Goal: Download file/media

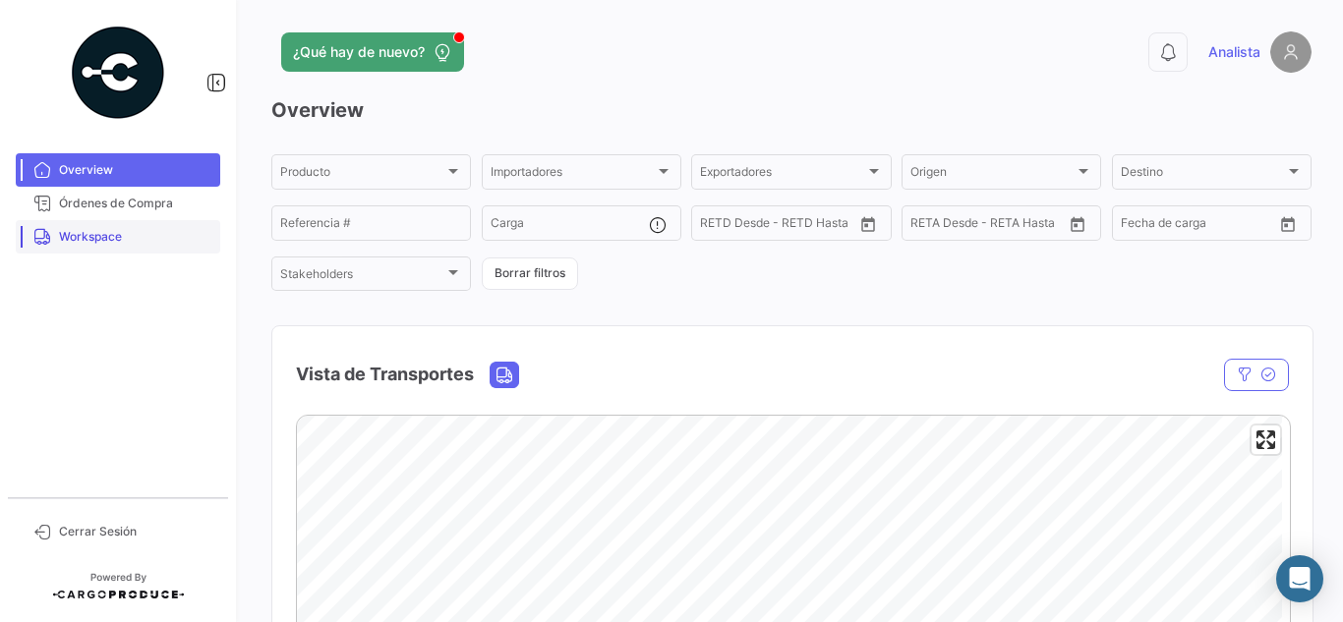
click at [89, 231] on span "Workspace" at bounding box center [135, 237] width 153 height 18
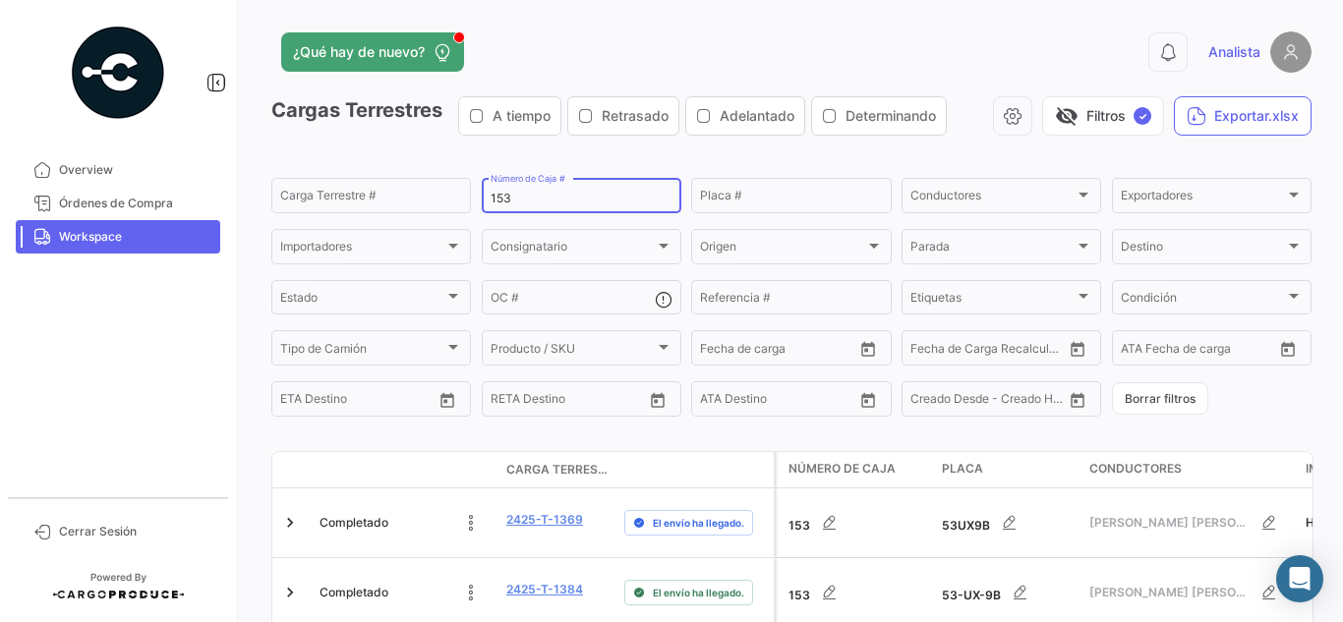
drag, startPoint x: 546, startPoint y: 203, endPoint x: 227, endPoint y: 157, distance: 321.8
click at [265, 162] on div "¿Qué hay de nuevo? 0 Analista Cargas Terrestres A tiempo Retrasado Adelantado D…" at bounding box center [791, 311] width 1103 height 622
type input "250"
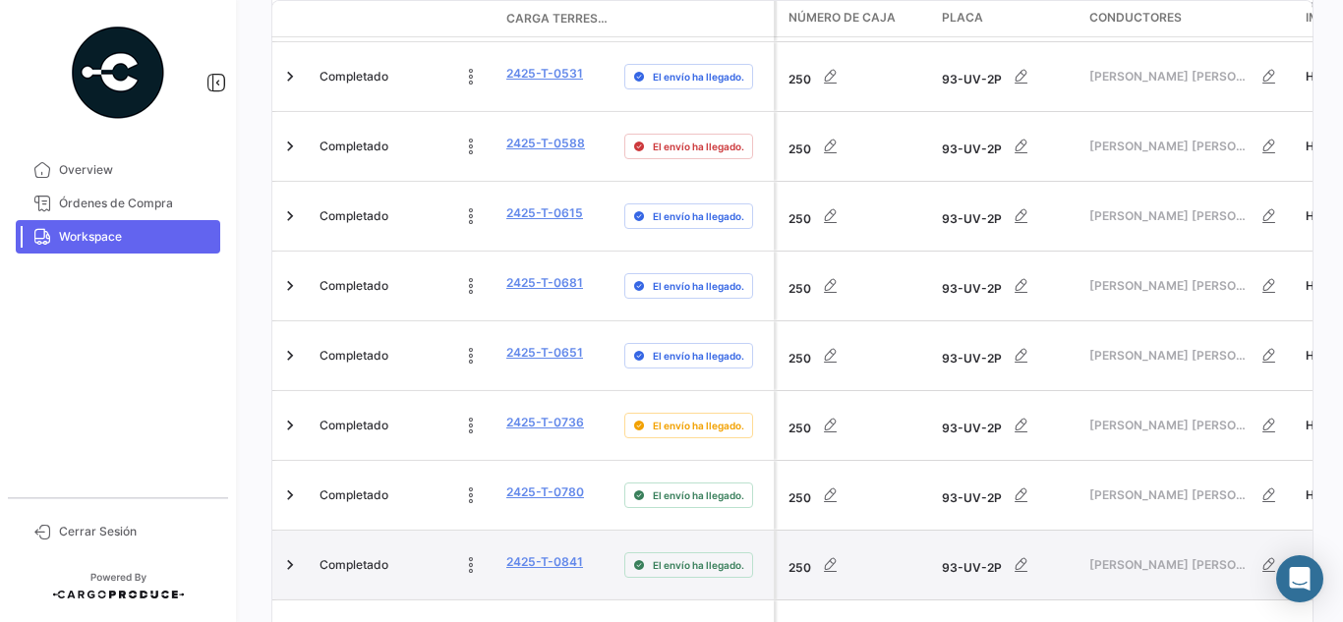
scroll to position [1172, 0]
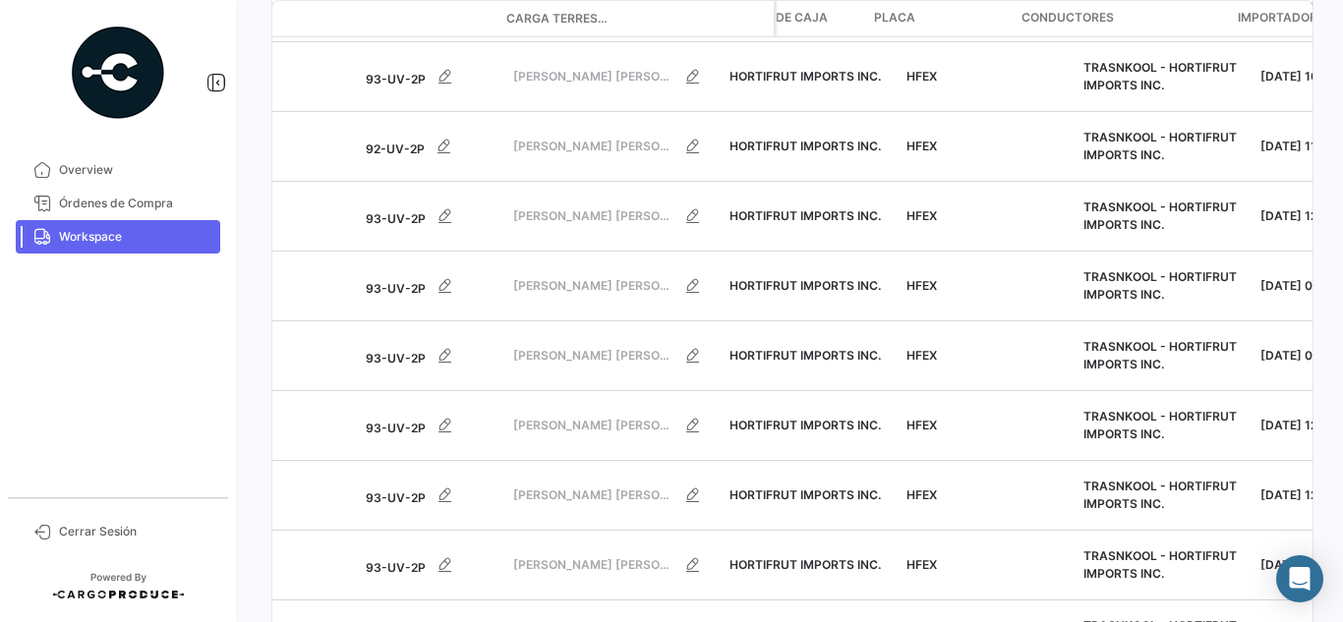
scroll to position [0, 0]
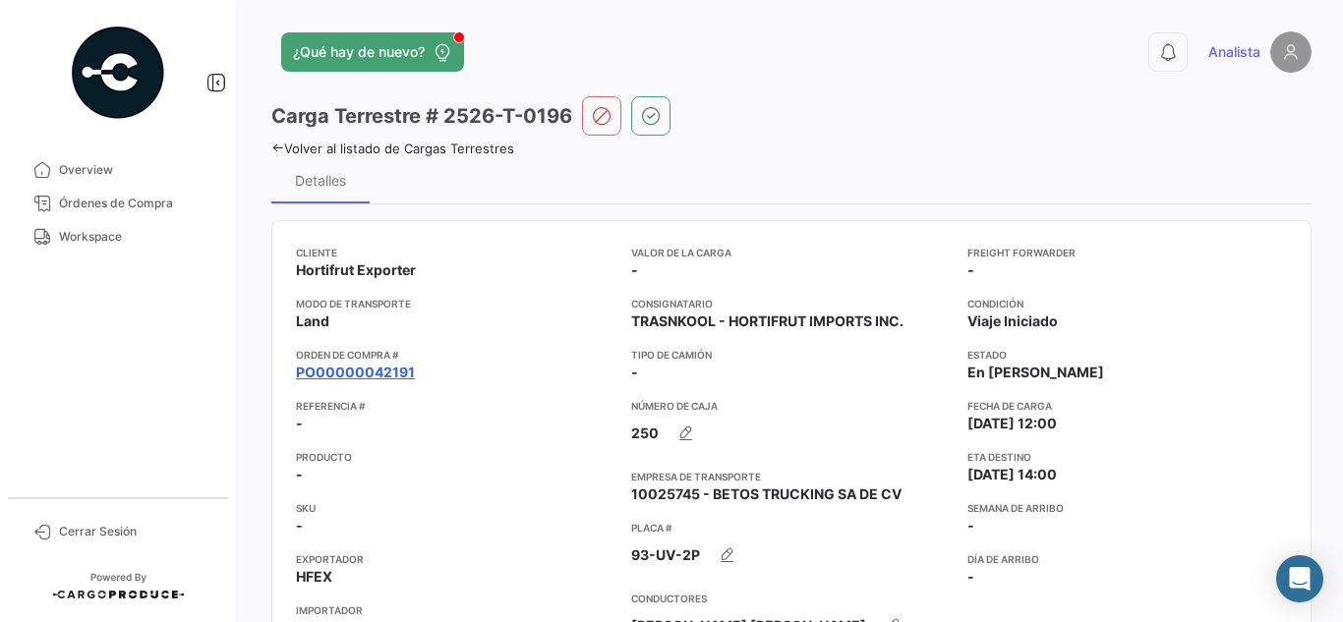
click at [388, 366] on link "PO00000042191" at bounding box center [355, 373] width 119 height 20
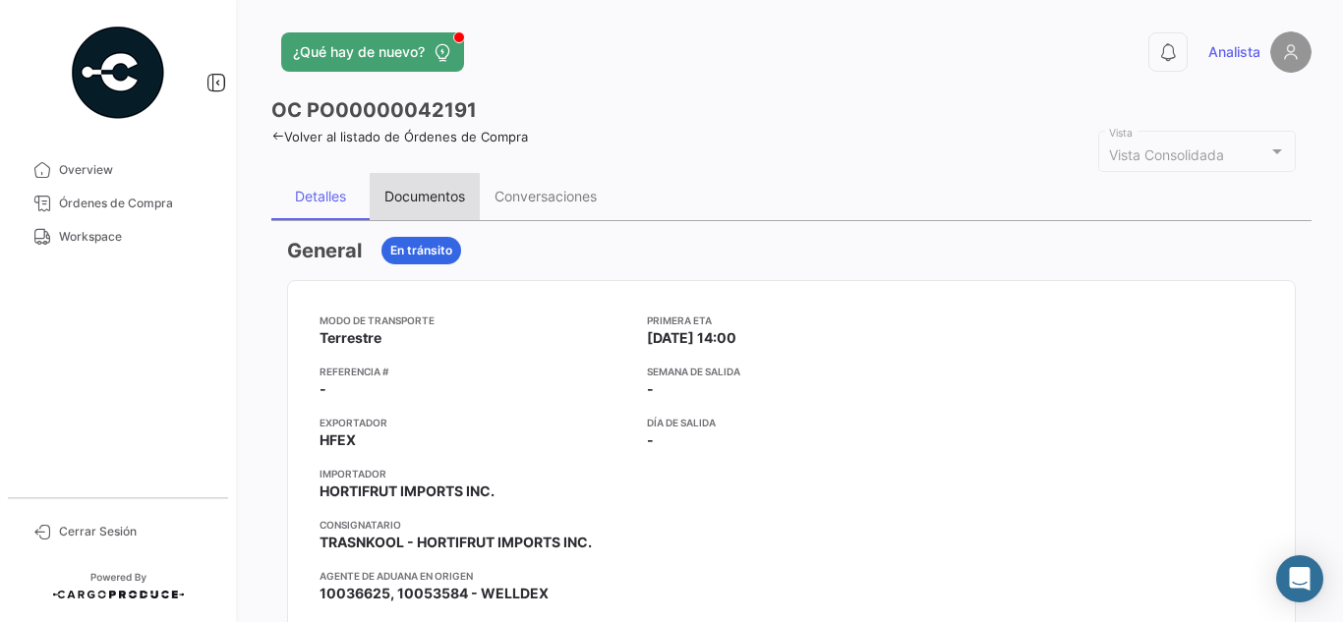
click at [439, 190] on div "Documentos" at bounding box center [424, 196] width 81 height 17
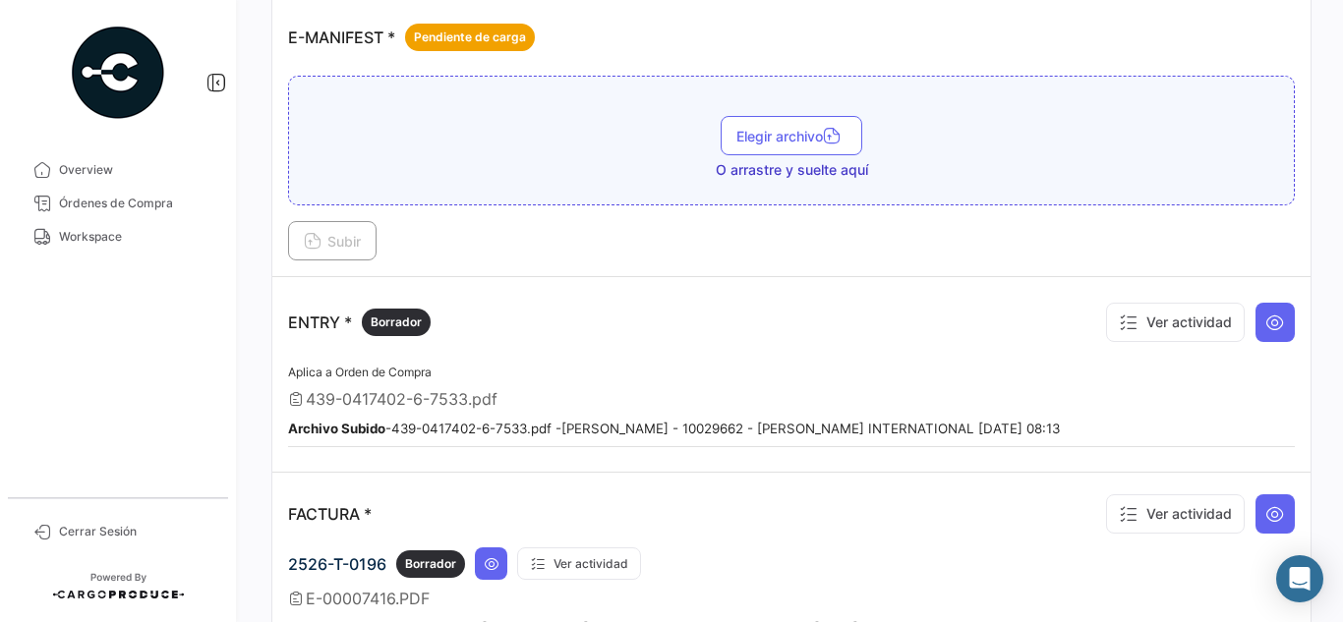
scroll to position [1081, 0]
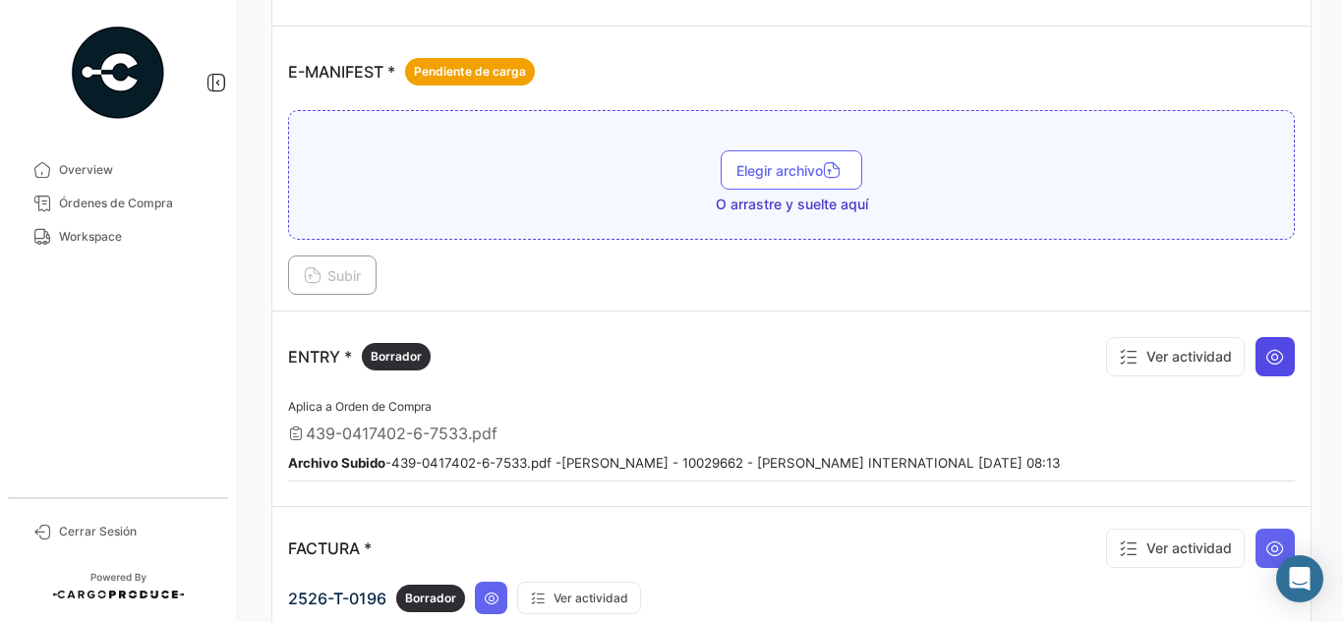
click at [1276, 355] on button at bounding box center [1274, 356] width 39 height 39
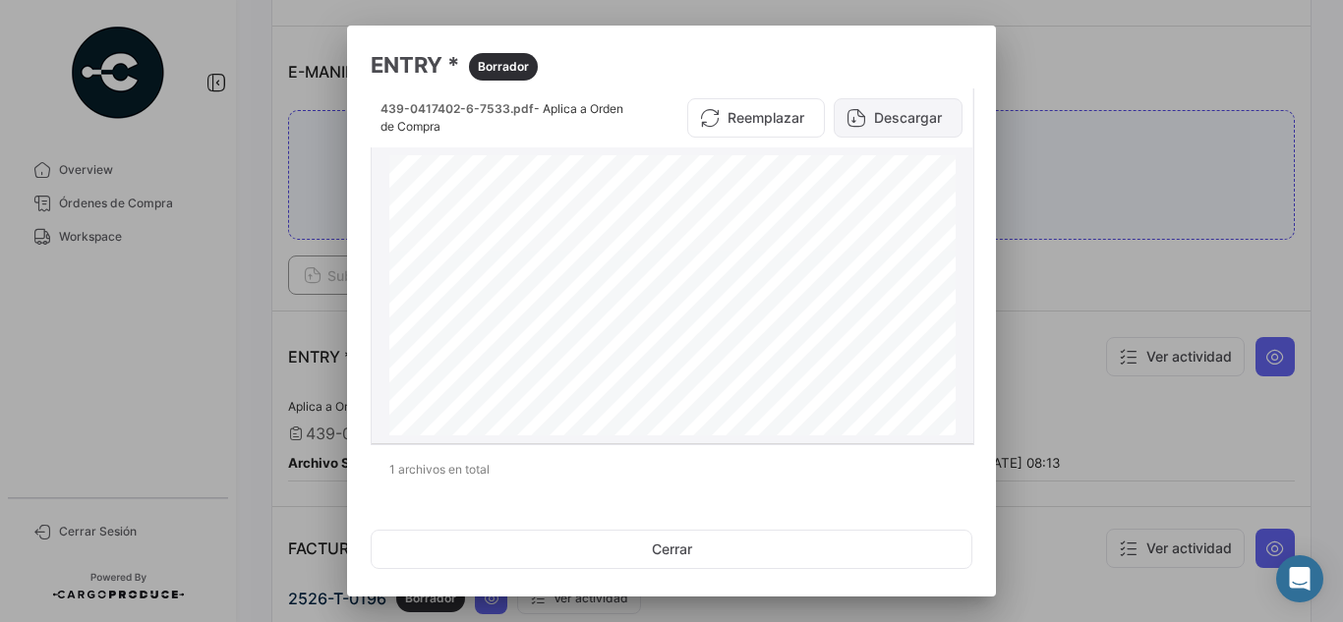
click at [861, 116] on button "Descargar" at bounding box center [898, 117] width 129 height 39
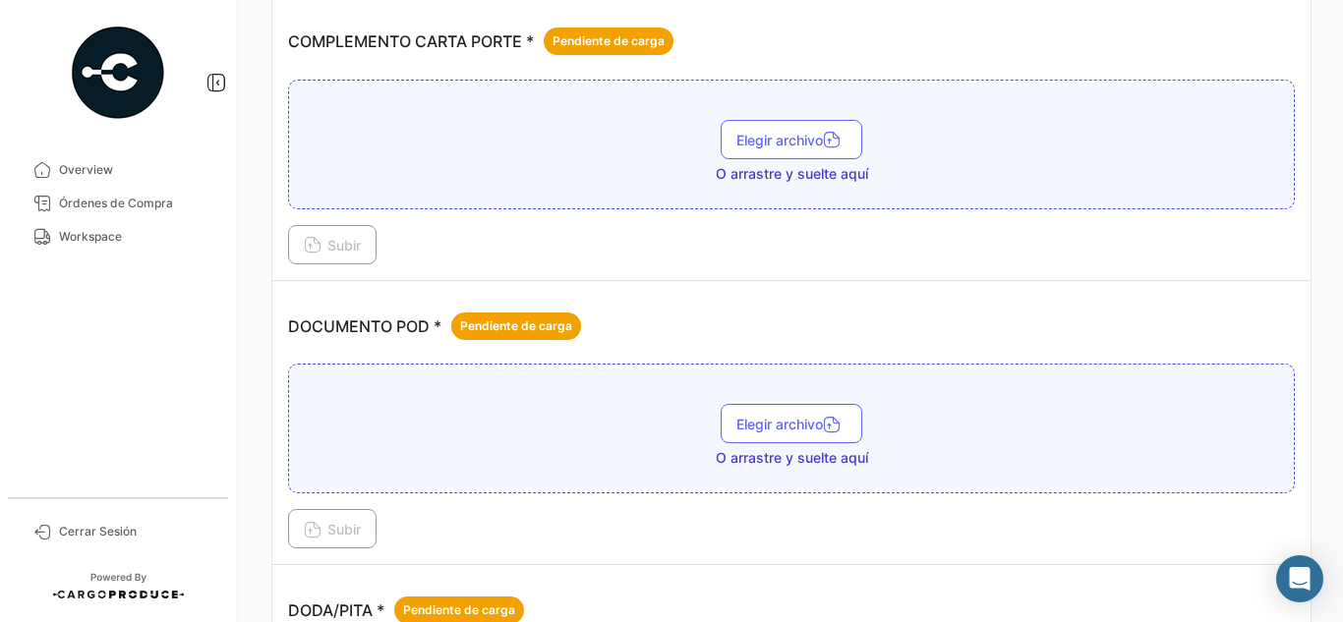
scroll to position [295, 0]
